Goal: Information Seeking & Learning: Check status

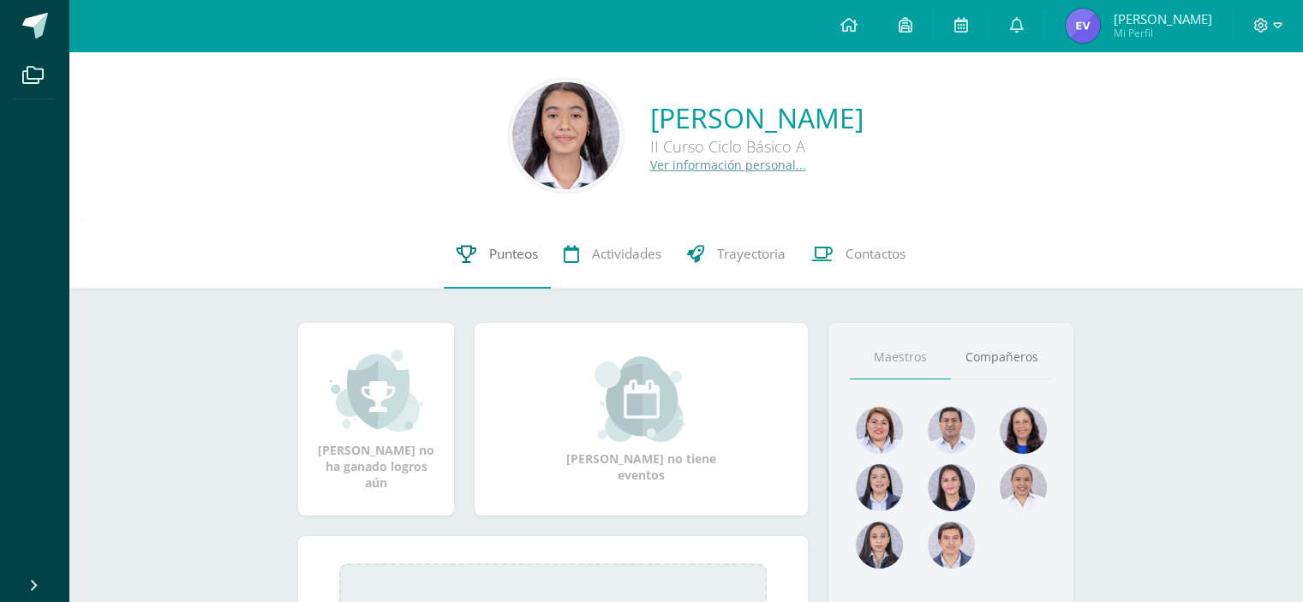
click at [480, 271] on link "Punteos" at bounding box center [497, 254] width 107 height 69
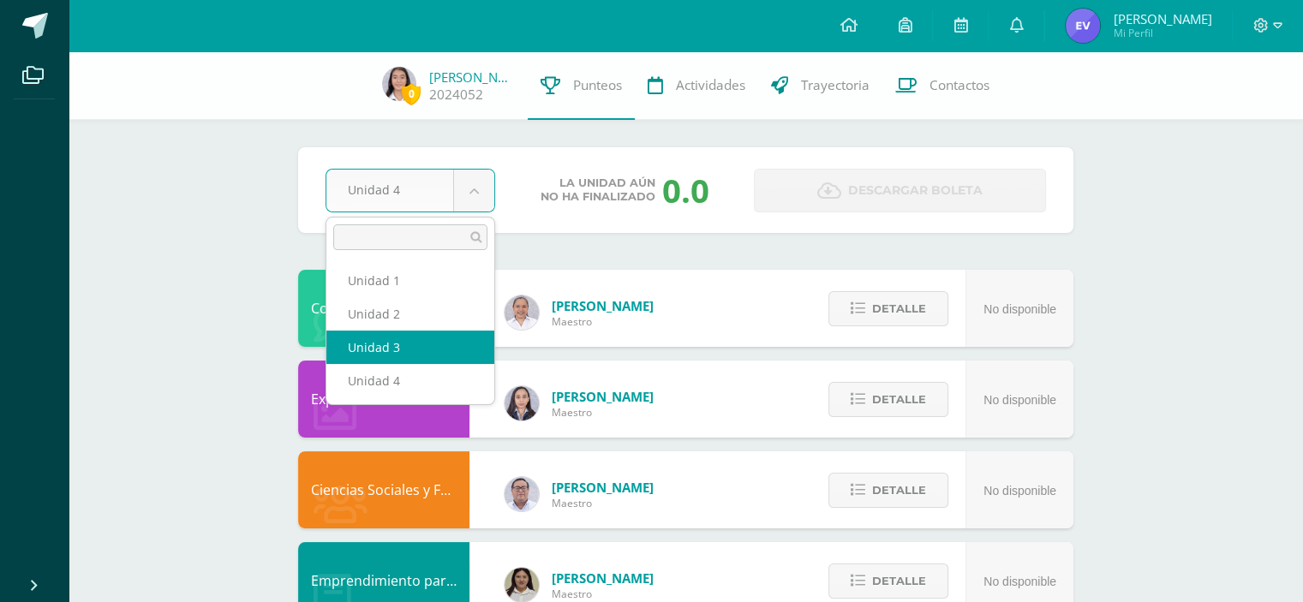
select select "Unidad 3"
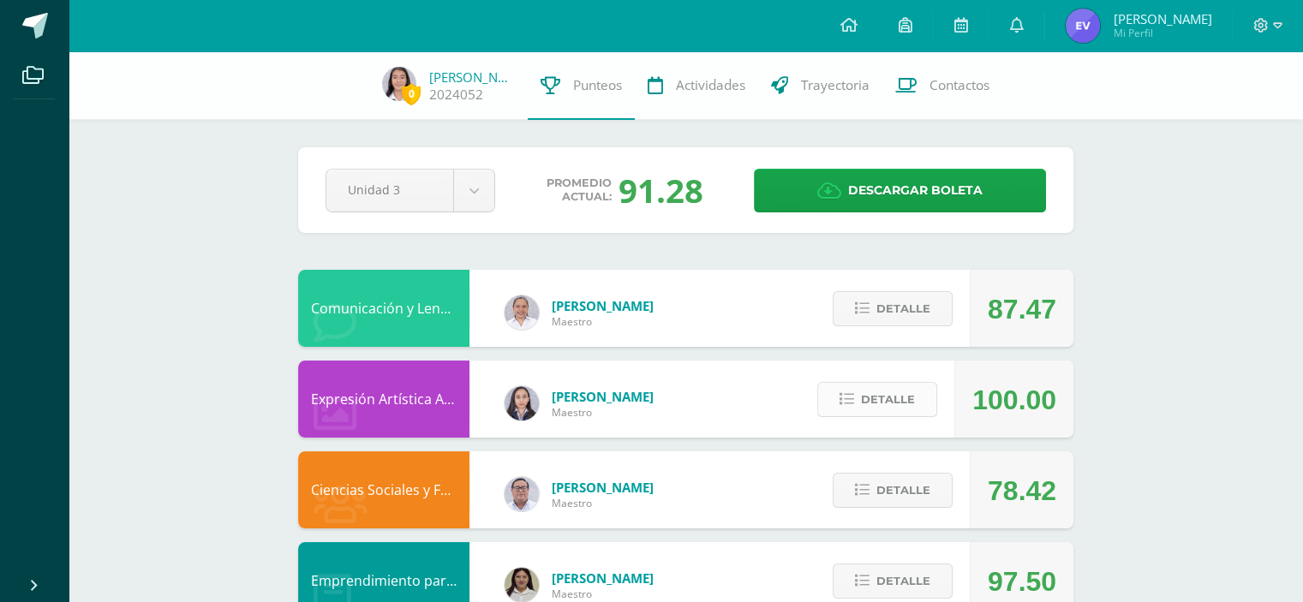
click at [916, 415] on button "Detalle" at bounding box center [877, 399] width 120 height 35
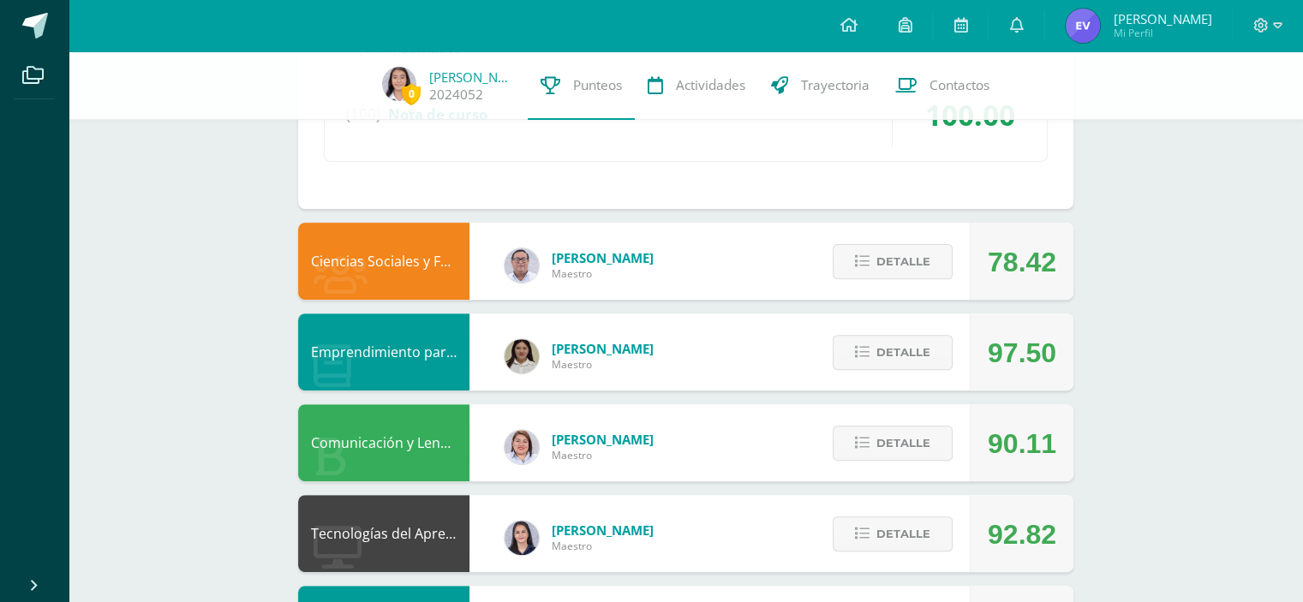
scroll to position [563, 0]
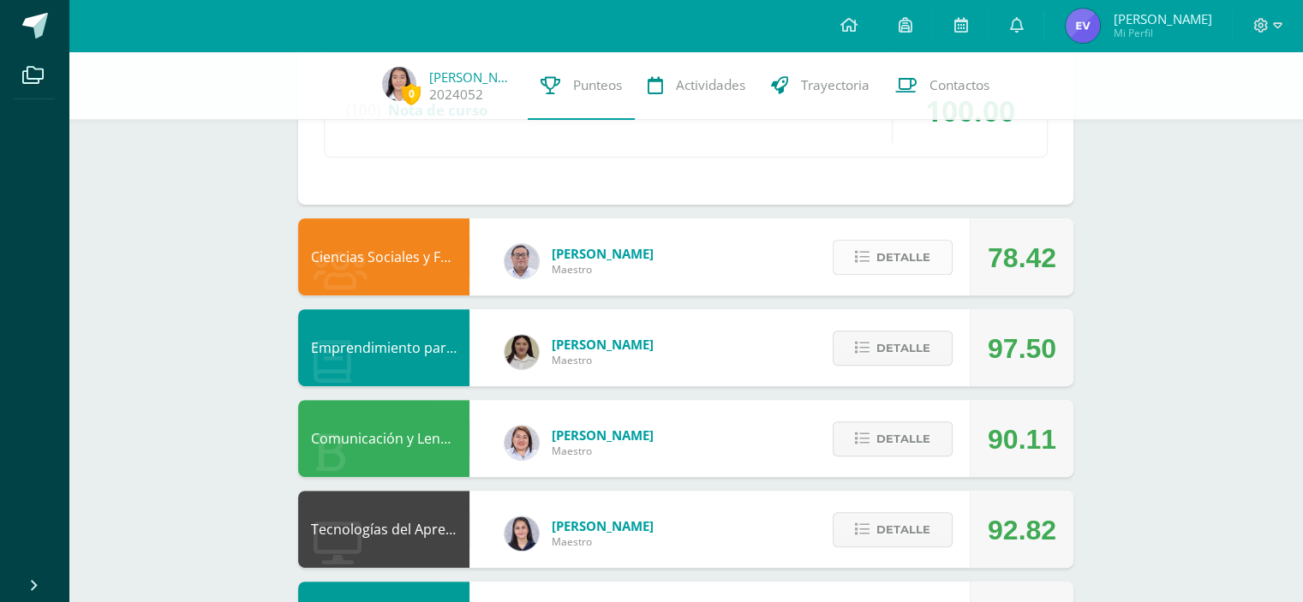
click at [932, 267] on button "Detalle" at bounding box center [892, 257] width 120 height 35
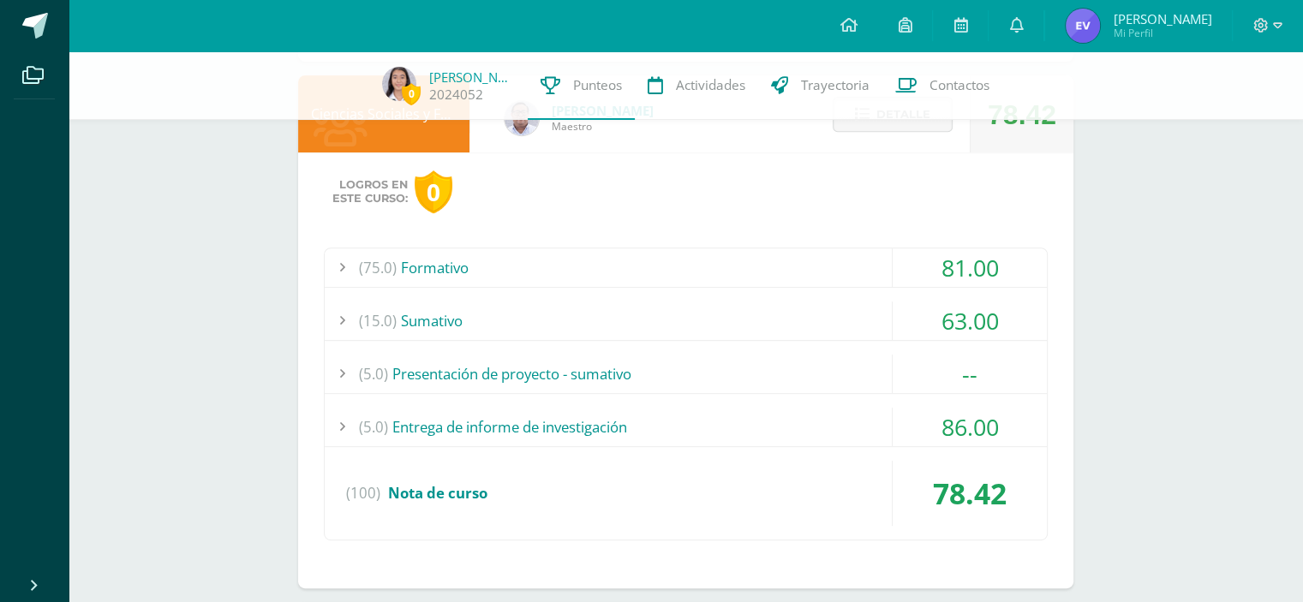
scroll to position [683, 0]
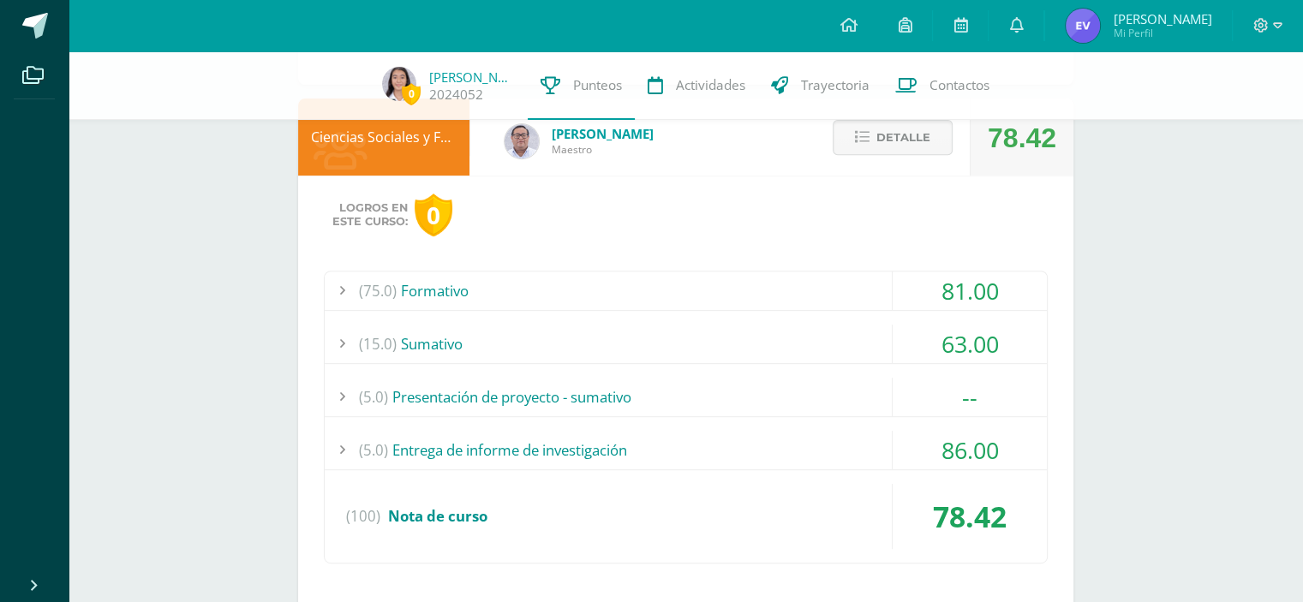
click at [772, 451] on div "(5.0) Entrega de informe de investigación" at bounding box center [686, 450] width 722 height 39
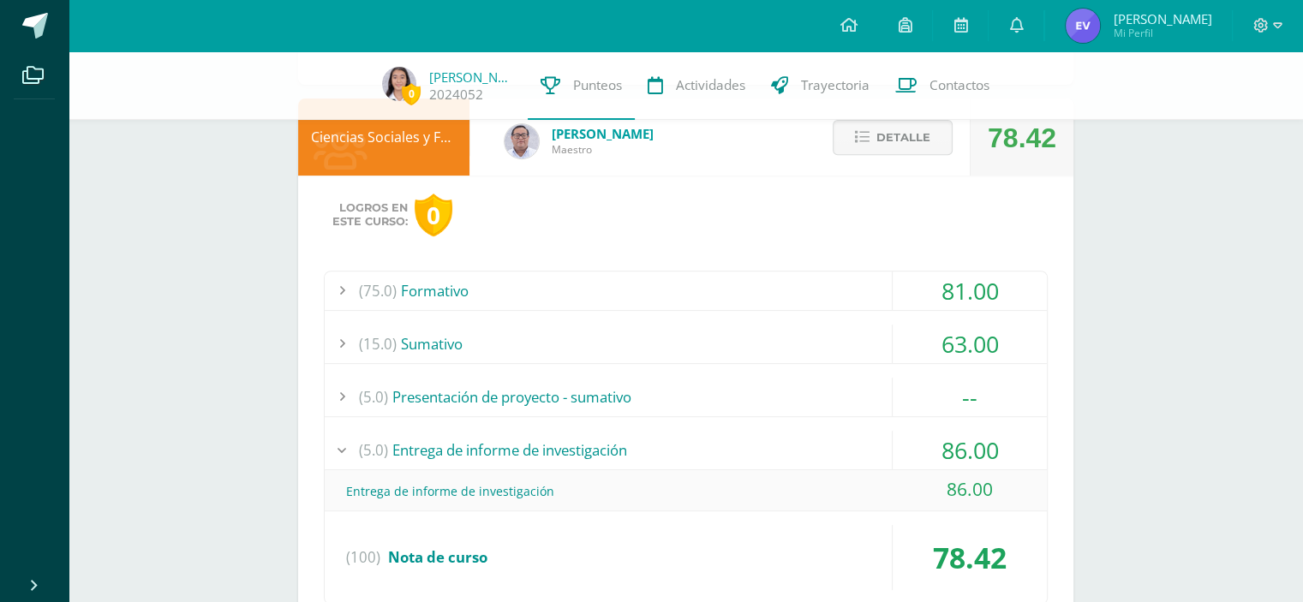
click at [804, 334] on div "(15.0) Sumativo" at bounding box center [686, 344] width 722 height 39
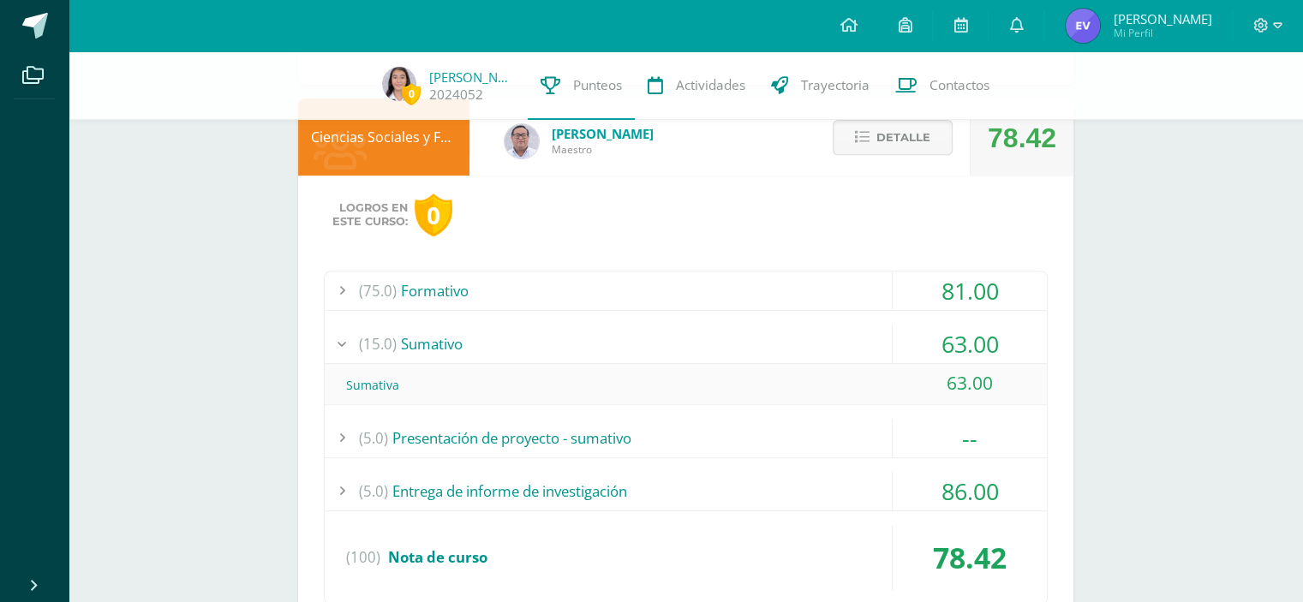
click at [790, 280] on div "(75.0) Formativo" at bounding box center [686, 290] width 722 height 39
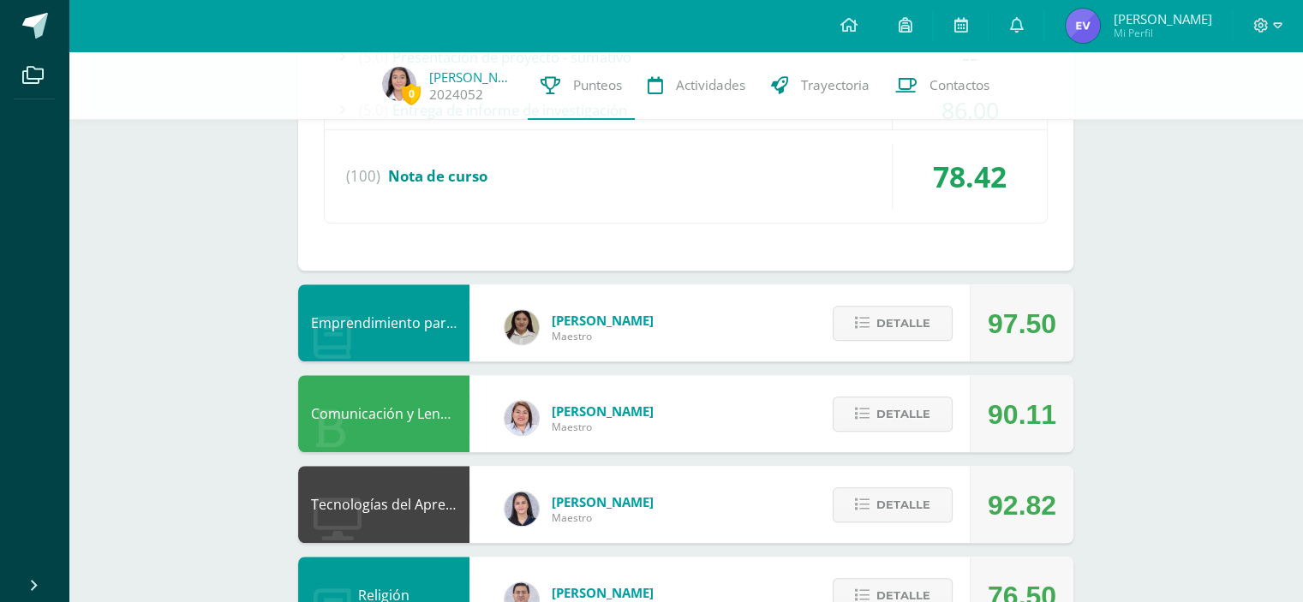
scroll to position [1274, 0]
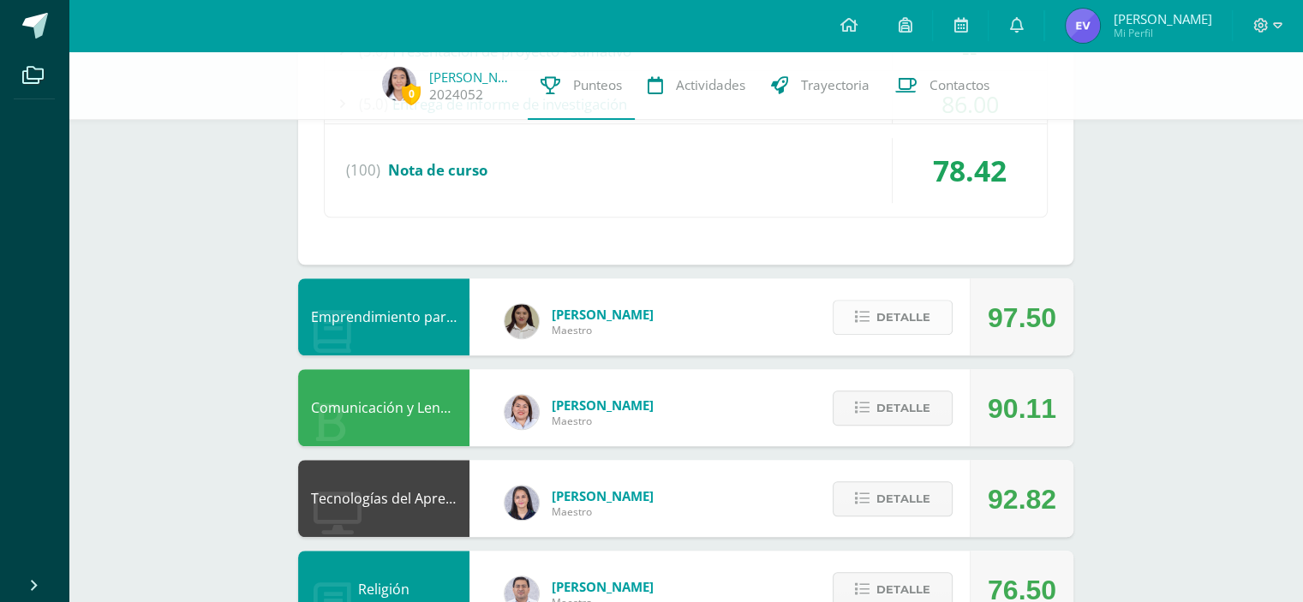
click at [912, 315] on span "Detalle" at bounding box center [903, 317] width 54 height 32
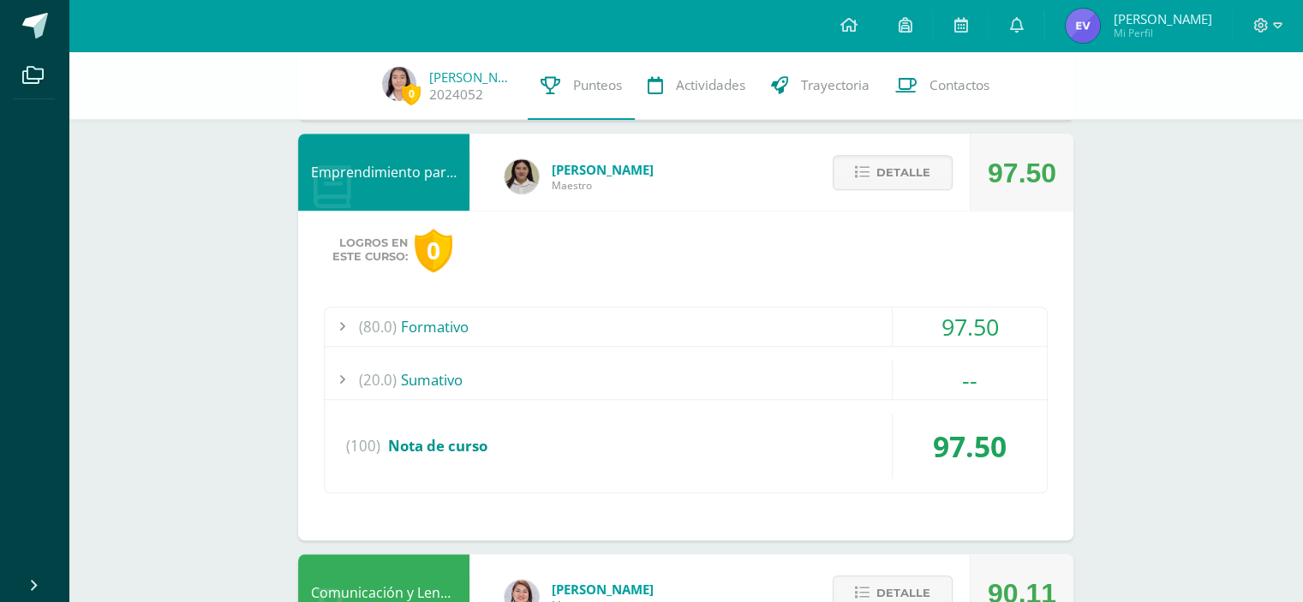
scroll to position [1429, 0]
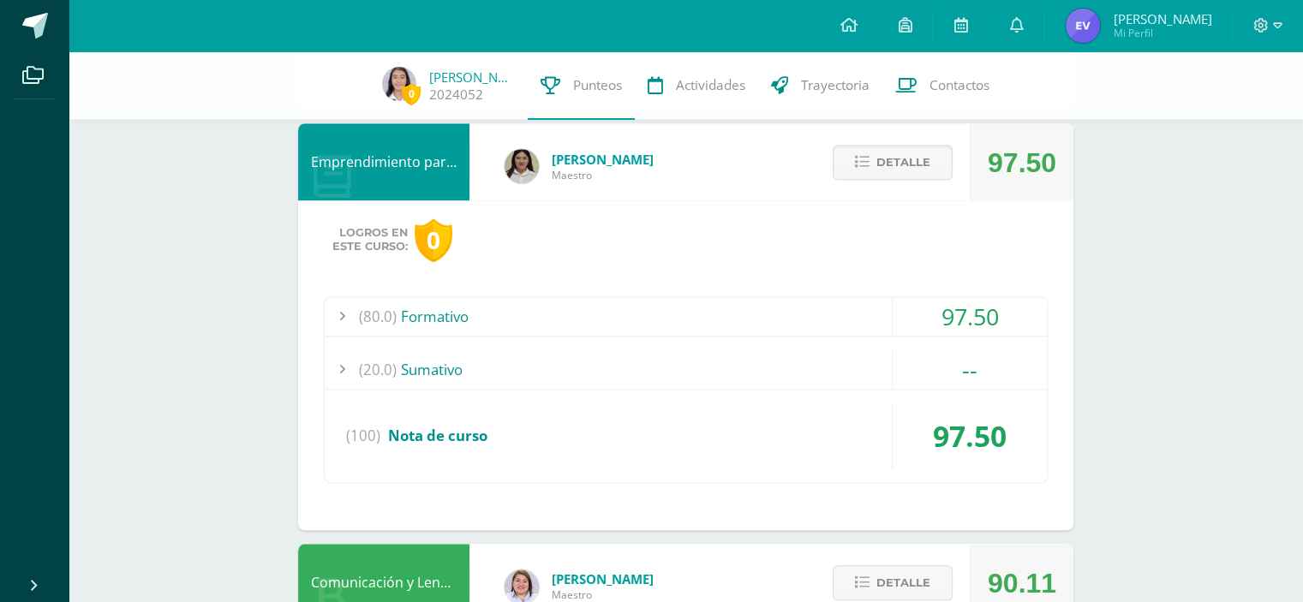
click at [941, 318] on div "97.50" at bounding box center [969, 316] width 154 height 39
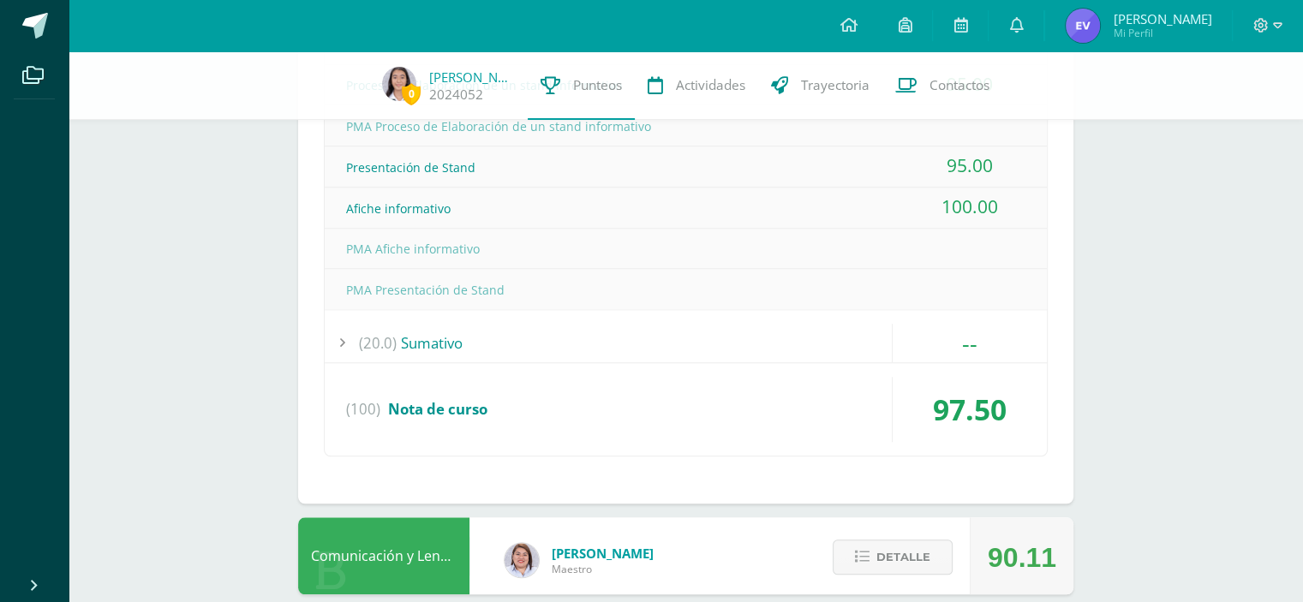
scroll to position [1629, 0]
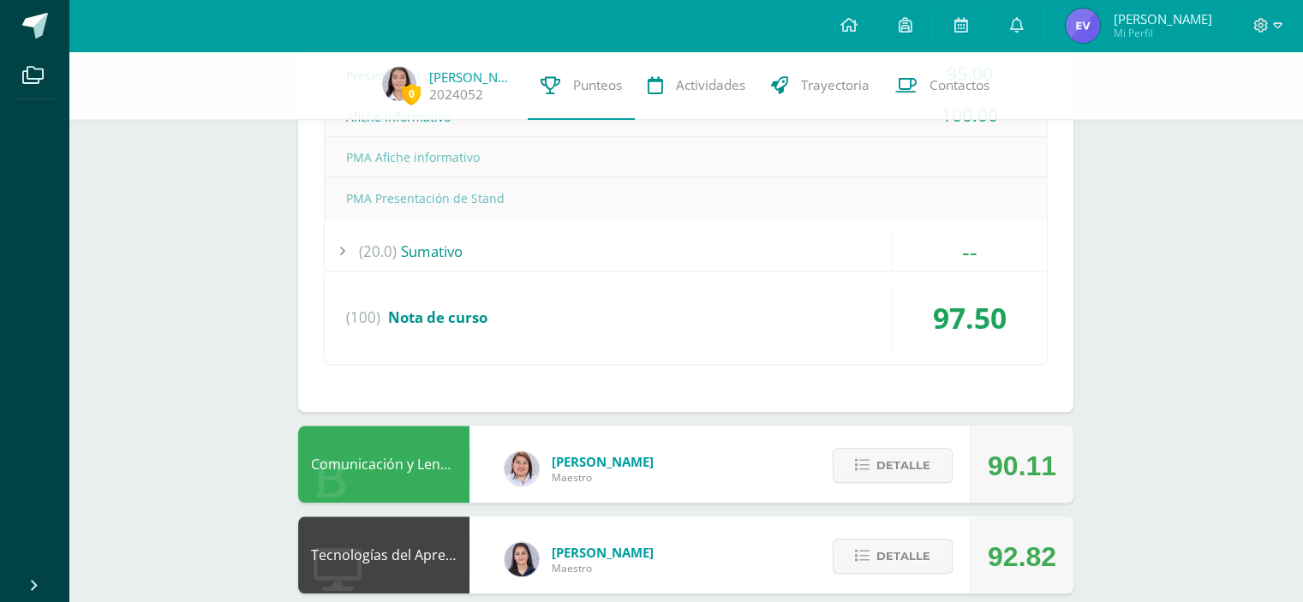
click at [895, 262] on div "--" at bounding box center [969, 251] width 154 height 39
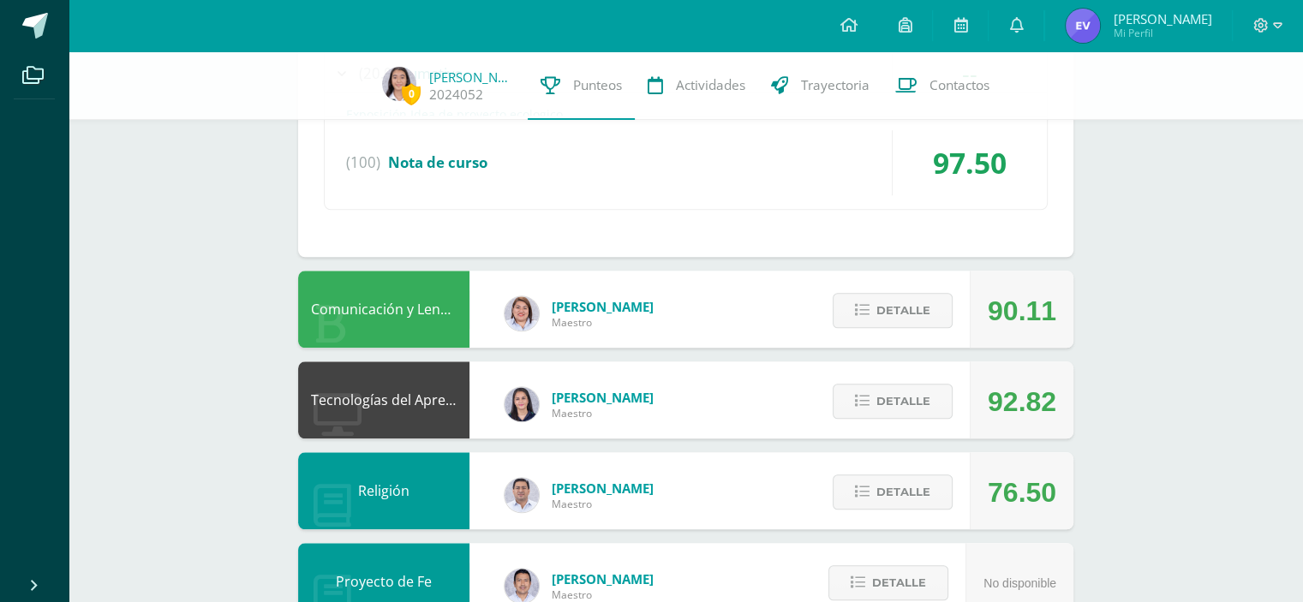
scroll to position [1625, 0]
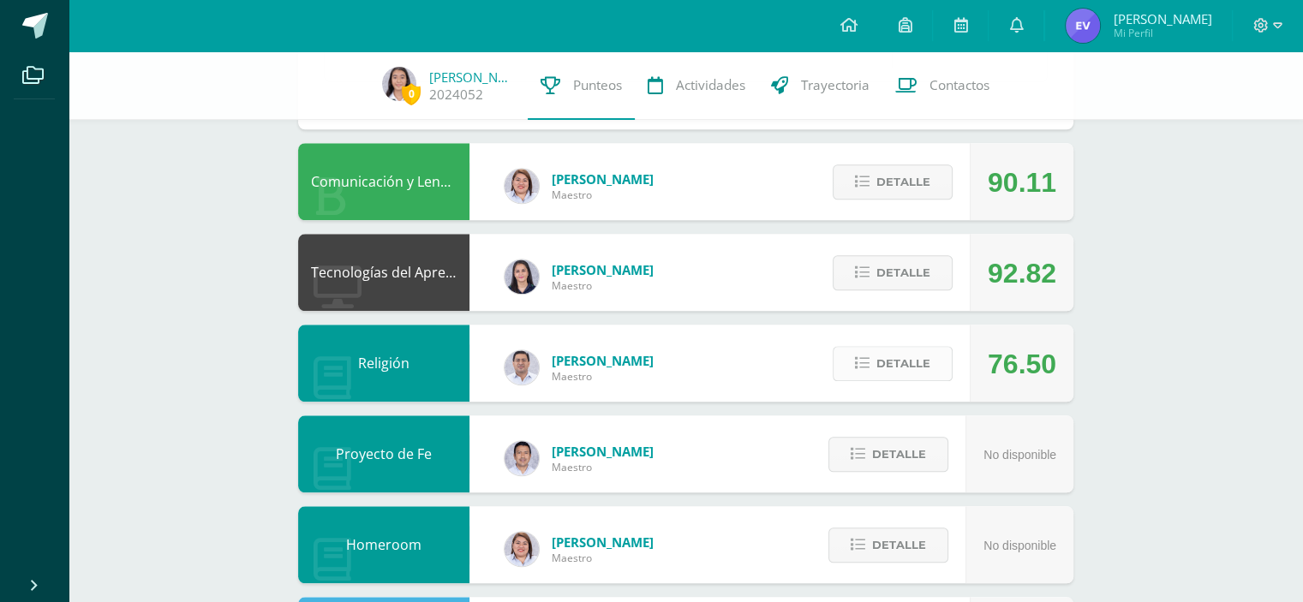
click at [857, 350] on button "Detalle" at bounding box center [892, 363] width 120 height 35
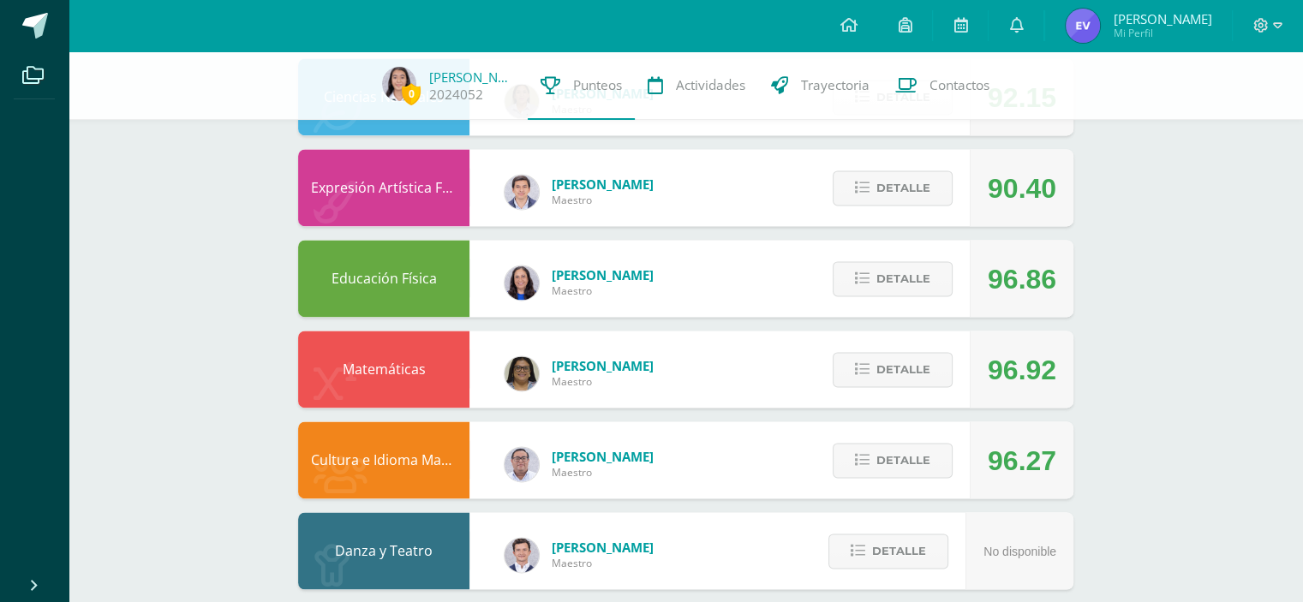
scroll to position [2511, 0]
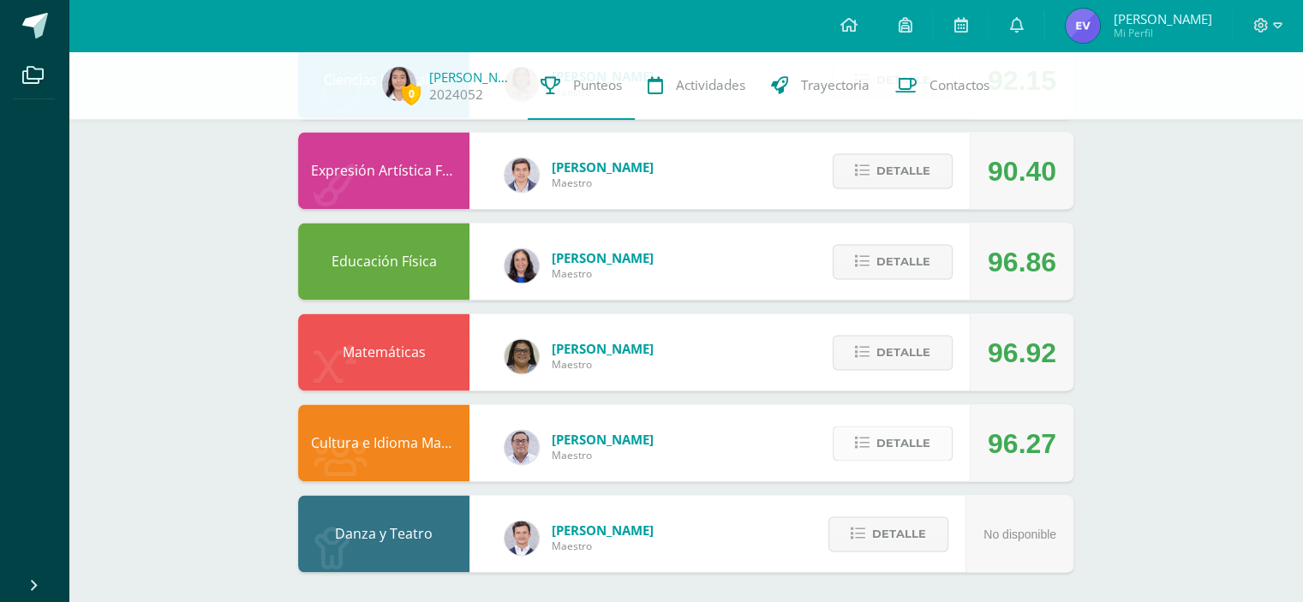
click at [876, 455] on button "Detalle" at bounding box center [892, 443] width 120 height 35
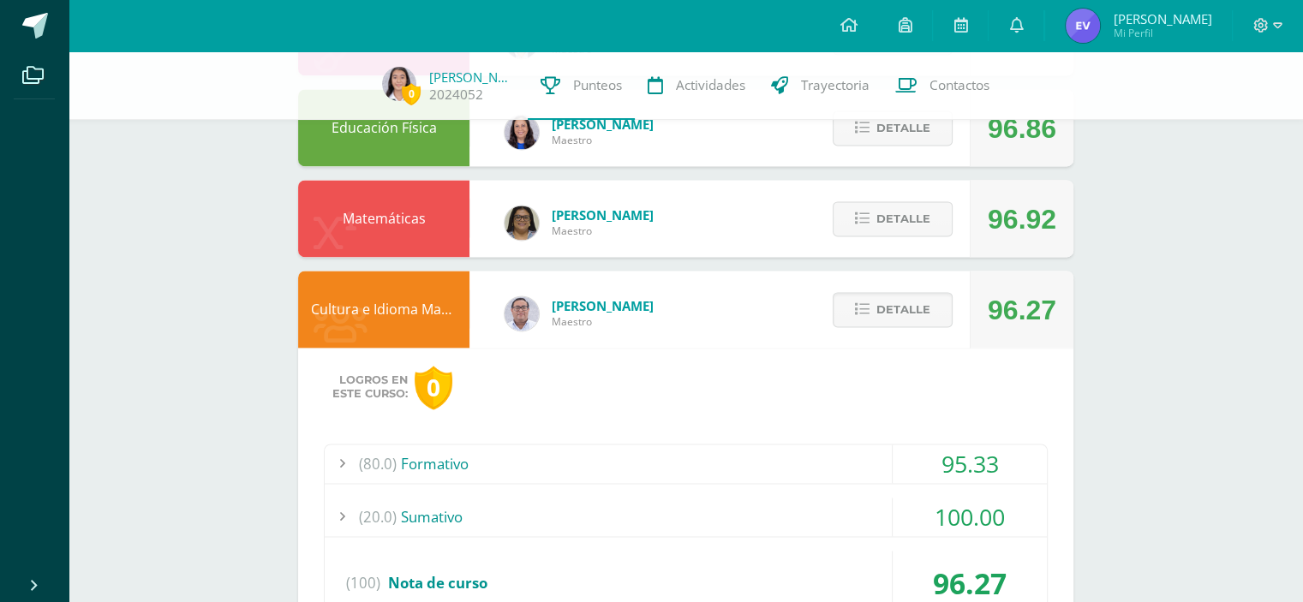
scroll to position [2840, 0]
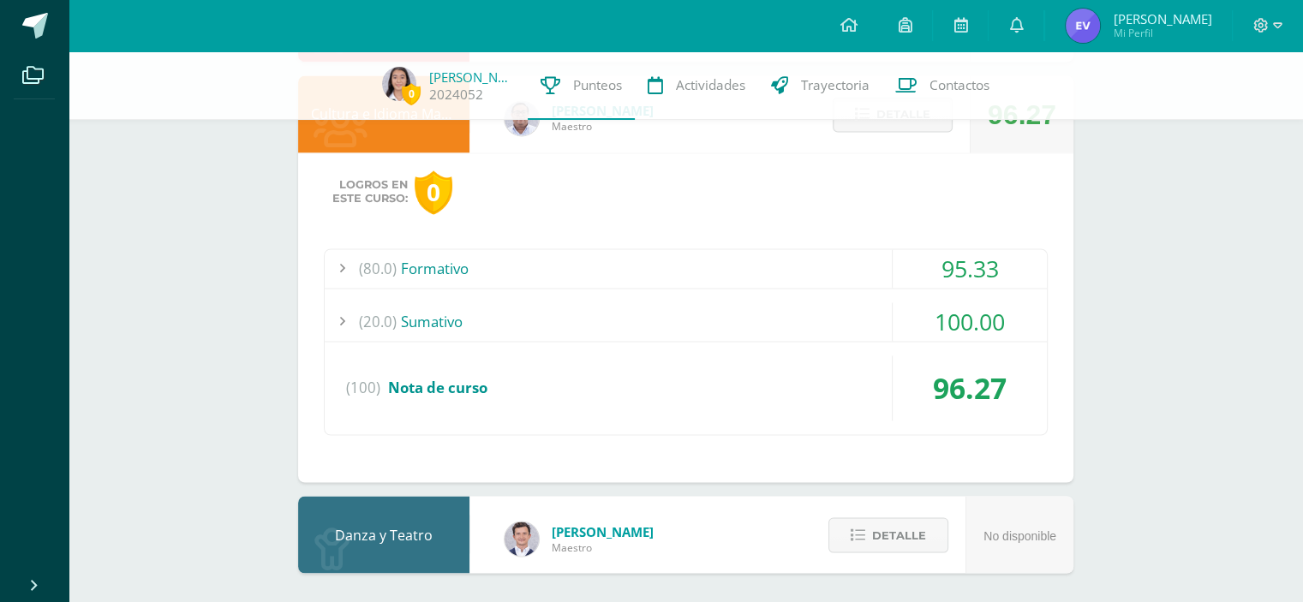
click at [936, 316] on div "100.00" at bounding box center [969, 321] width 154 height 39
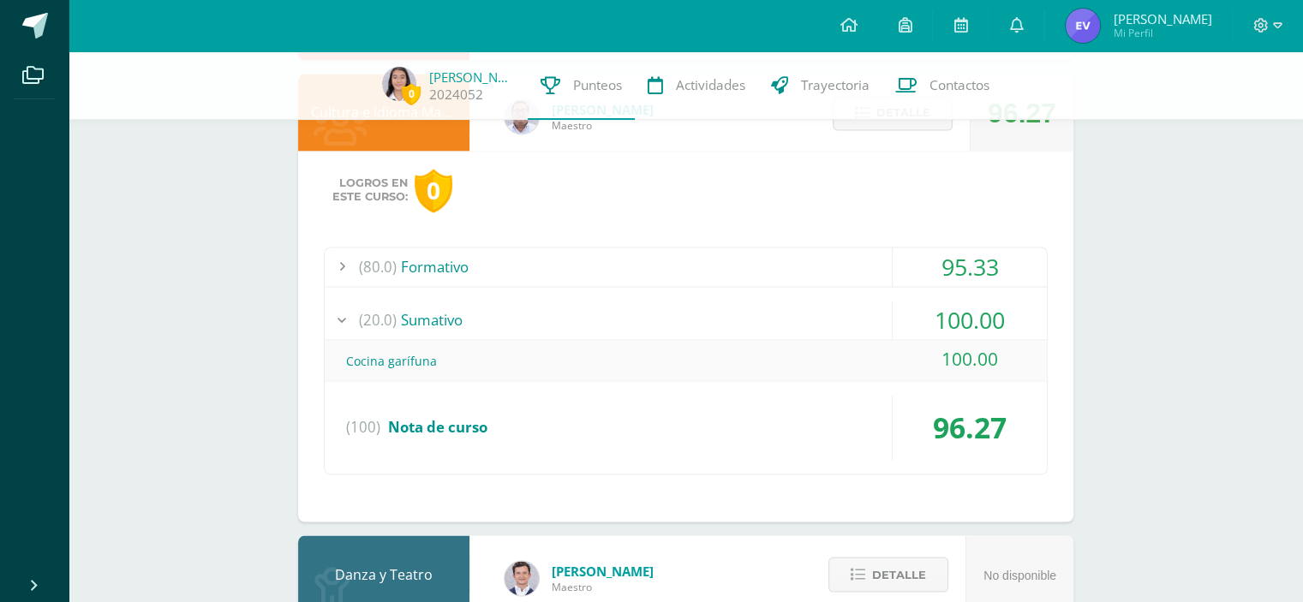
scroll to position [2799, 0]
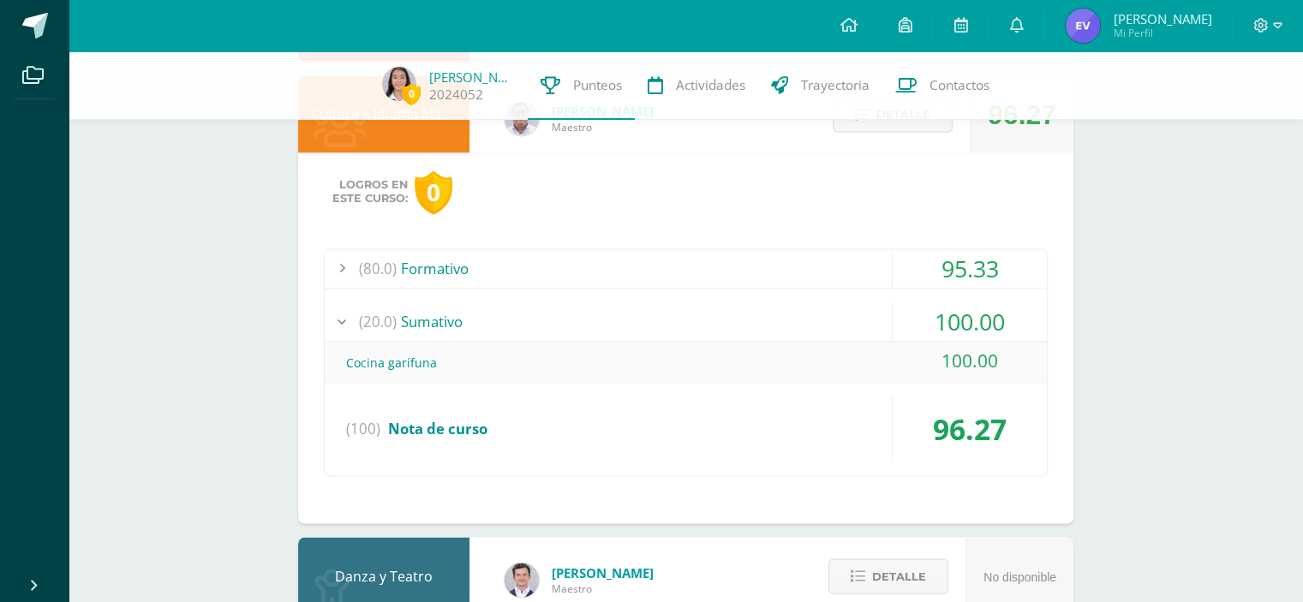
click at [929, 272] on div "95.33" at bounding box center [969, 268] width 154 height 39
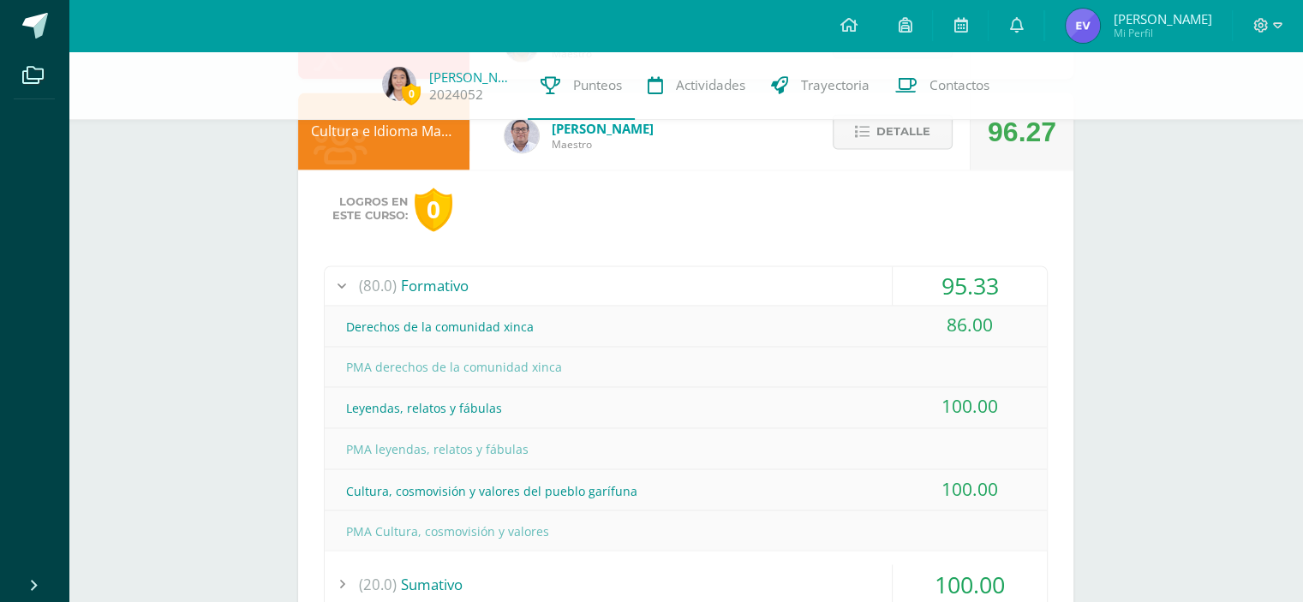
scroll to position [2427, 0]
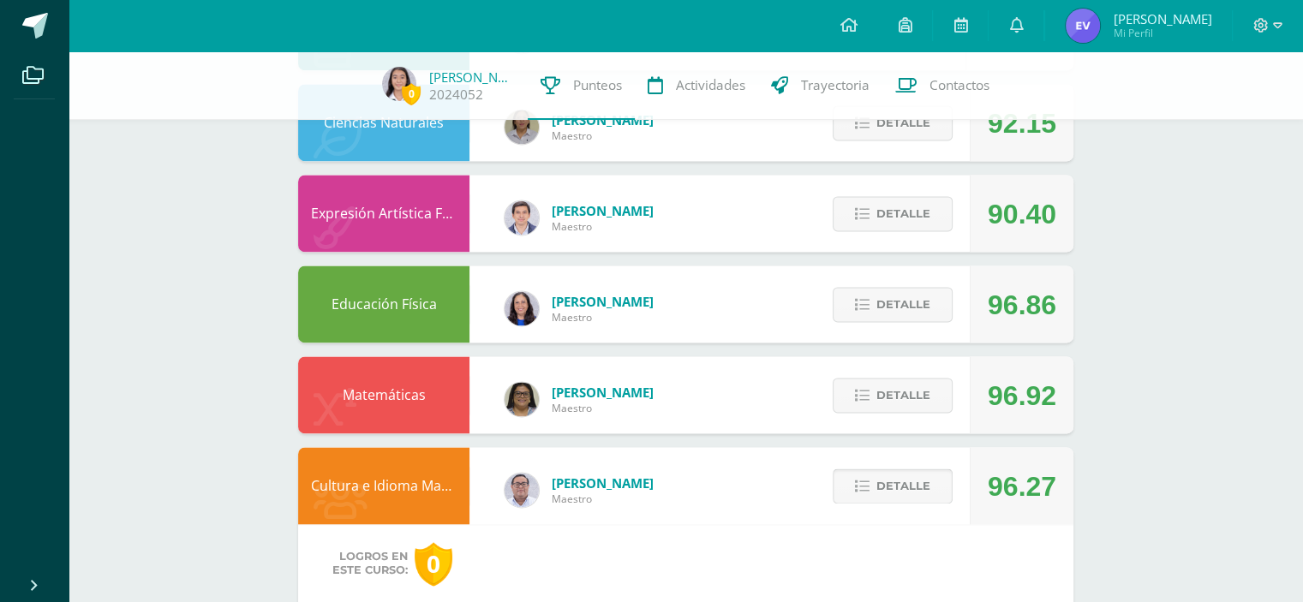
click at [928, 488] on span "Detalle" at bounding box center [903, 486] width 54 height 32
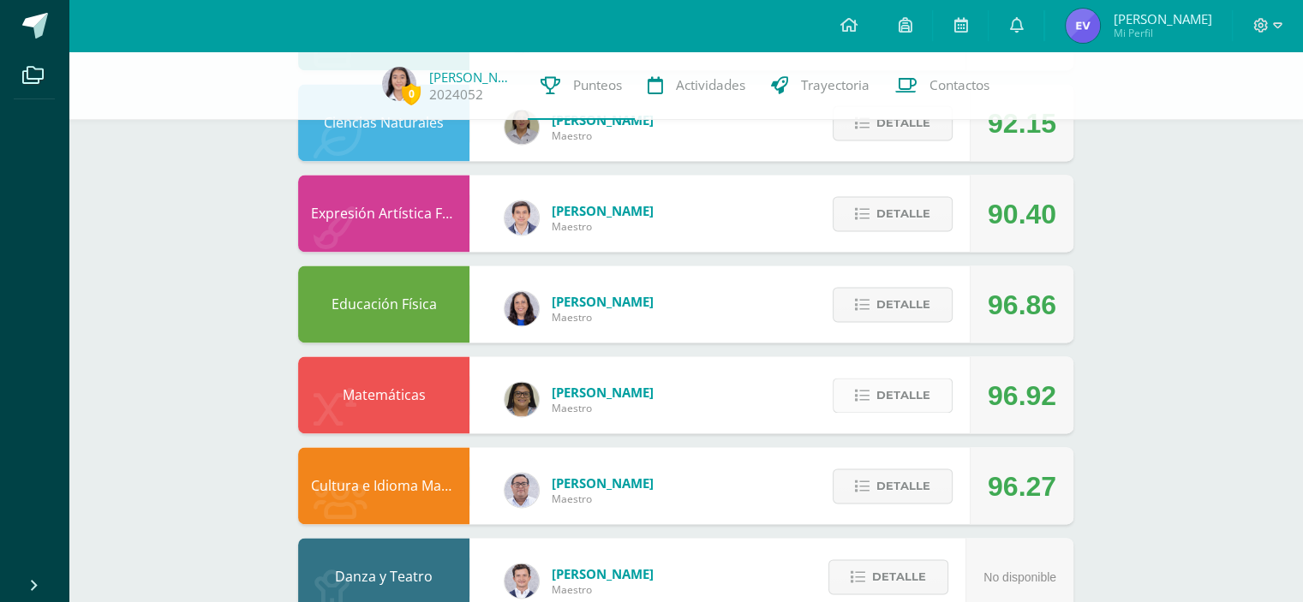
click at [898, 407] on span "Detalle" at bounding box center [903, 395] width 54 height 32
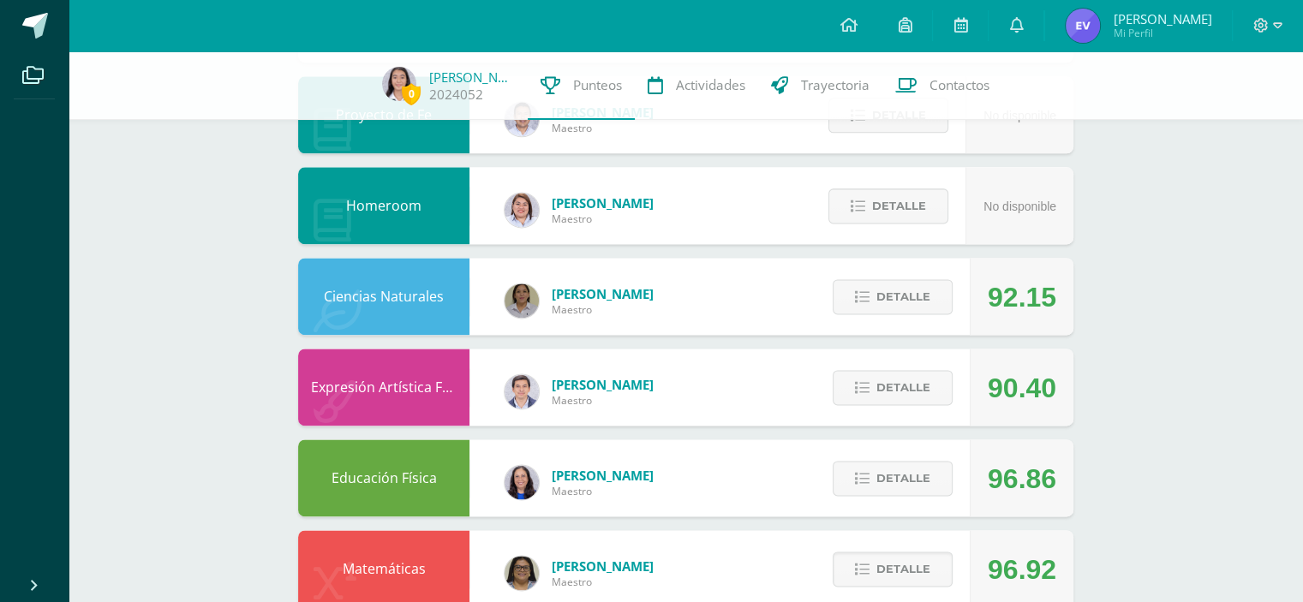
scroll to position [2249, 0]
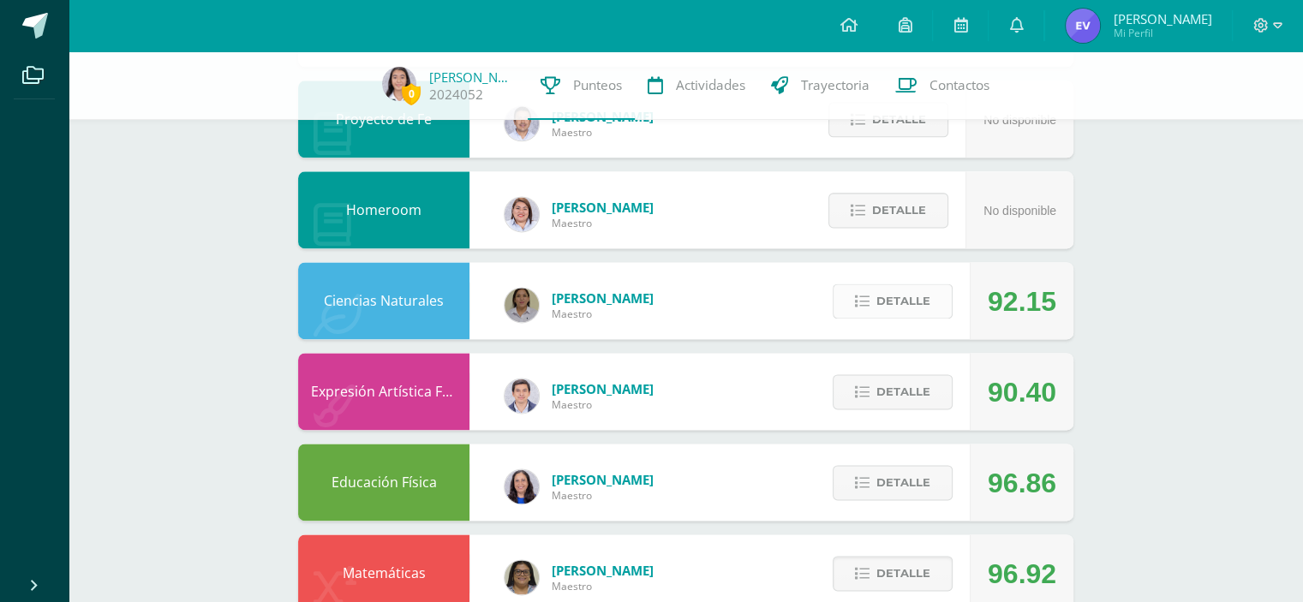
click at [908, 291] on span "Detalle" at bounding box center [903, 301] width 54 height 32
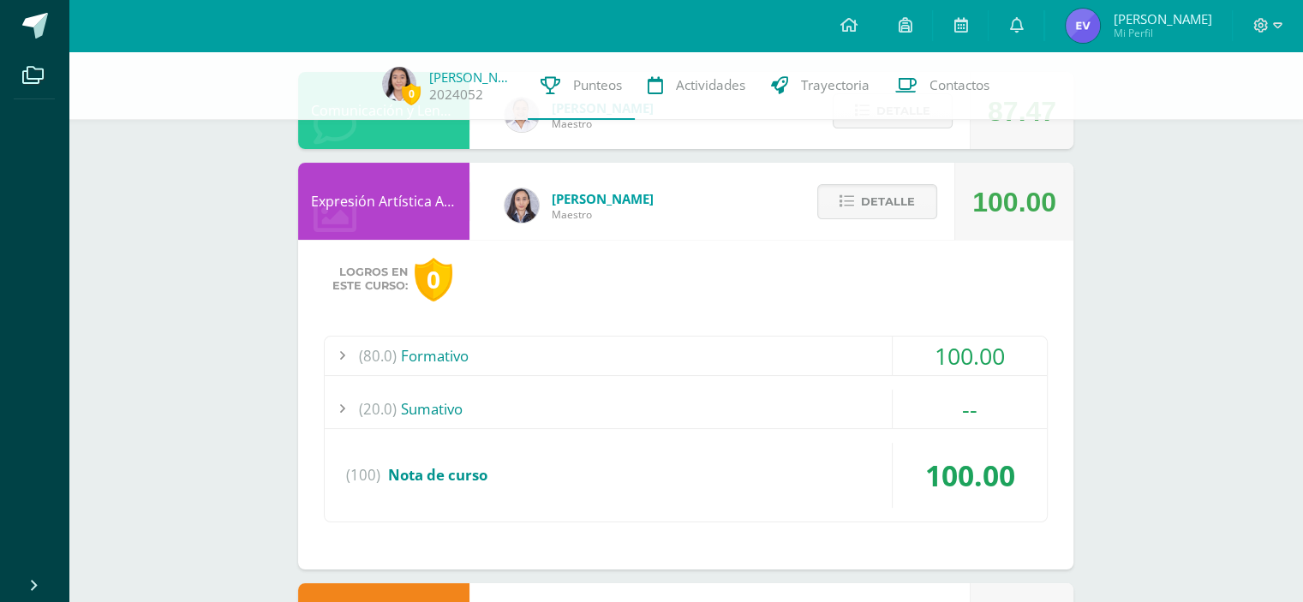
scroll to position [202, 0]
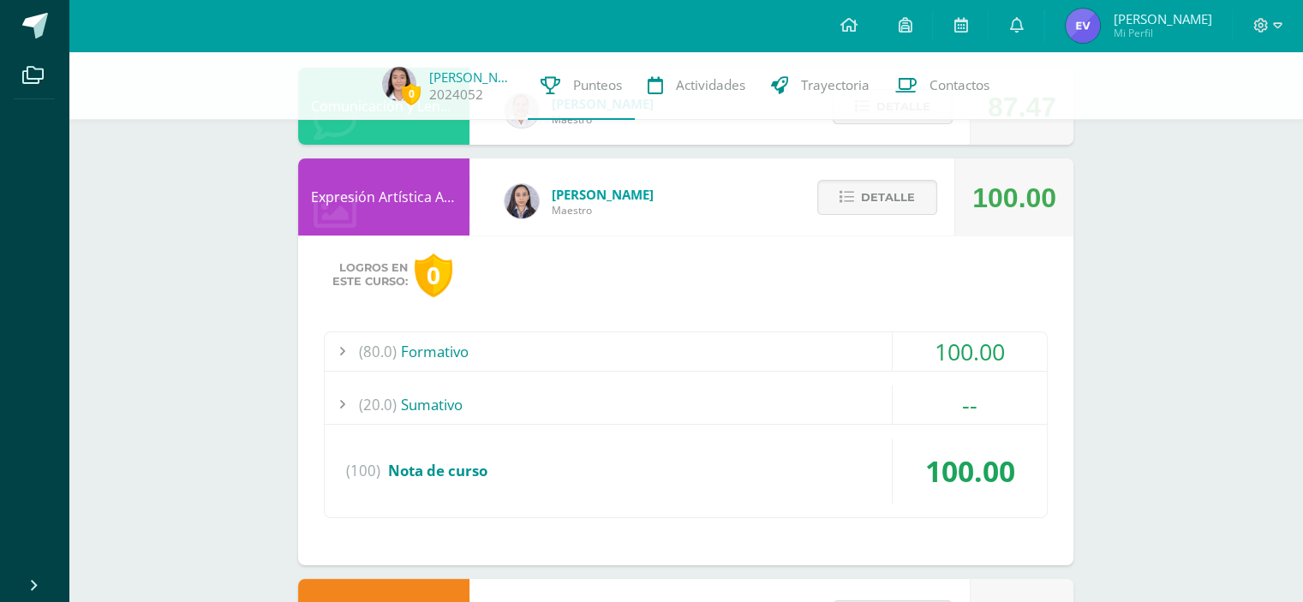
click at [867, 376] on div "(80.0) Formativo 100.00 PMA El Afiche" at bounding box center [686, 424] width 724 height 187
click at [799, 410] on div "(20.0) Sumativo" at bounding box center [686, 404] width 722 height 39
